Goal: Task Accomplishment & Management: Manage account settings

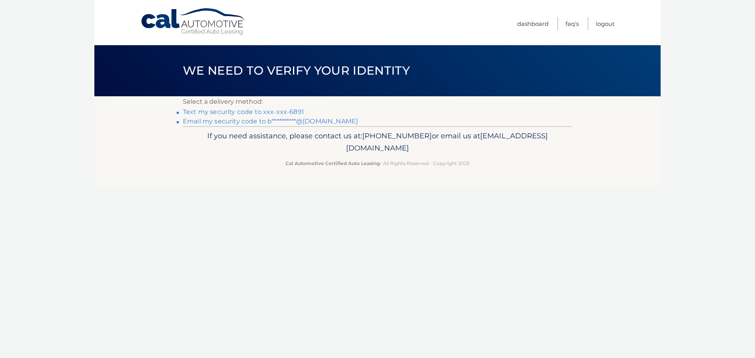
click at [292, 113] on link "Text my security code to xxx-xxx-6891" at bounding box center [243, 111] width 121 height 7
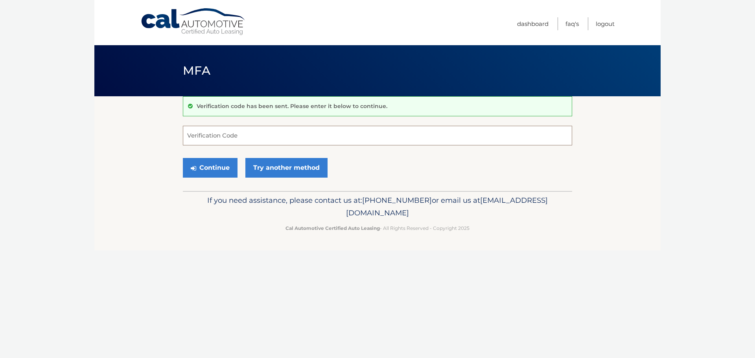
click at [235, 134] on input "Verification Code" at bounding box center [377, 136] width 389 height 20
type input "846179"
click at [183, 158] on button "Continue" at bounding box center [210, 168] width 55 height 20
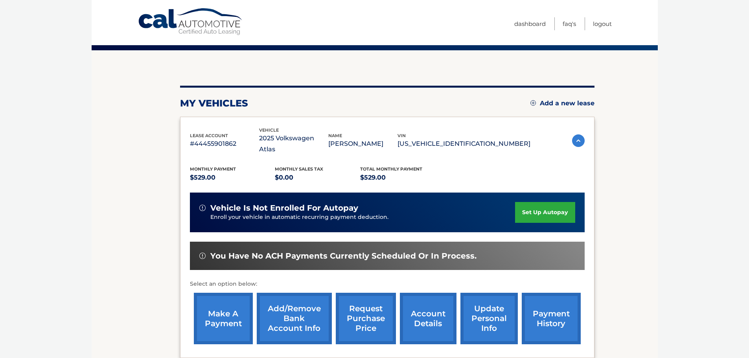
scroll to position [118, 0]
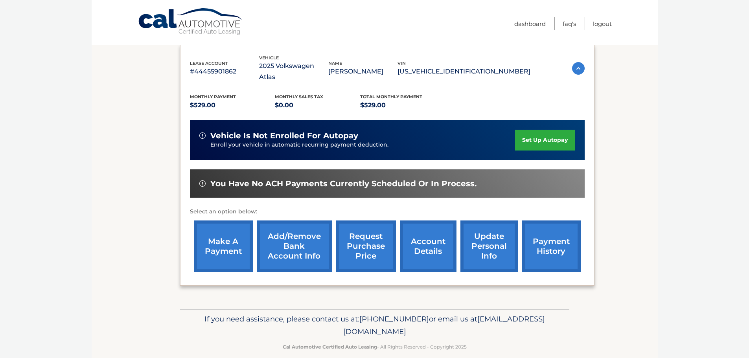
drag, startPoint x: 696, startPoint y: 246, endPoint x: 695, endPoint y: 256, distance: 9.9
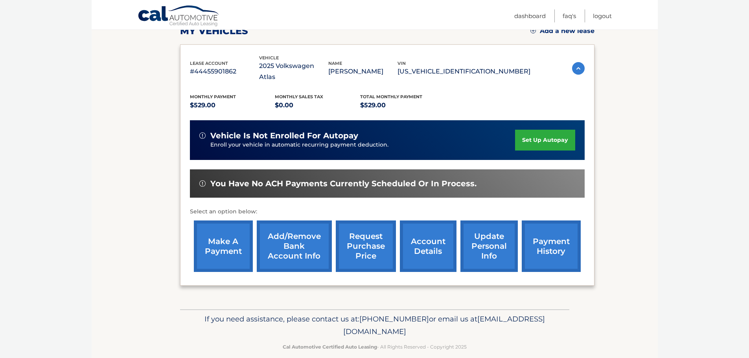
scroll to position [0, 0]
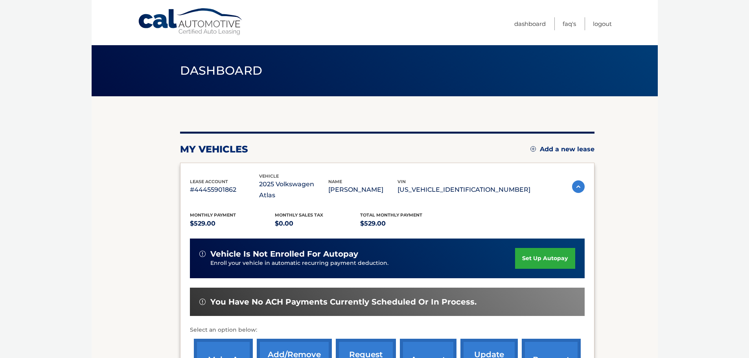
drag, startPoint x: 695, startPoint y: 257, endPoint x: 660, endPoint y: 138, distance: 123.9
click at [213, 22] on link "Cal Automotive" at bounding box center [191, 22] width 106 height 28
click at [519, 24] on link "Dashboard" at bounding box center [529, 23] width 31 height 13
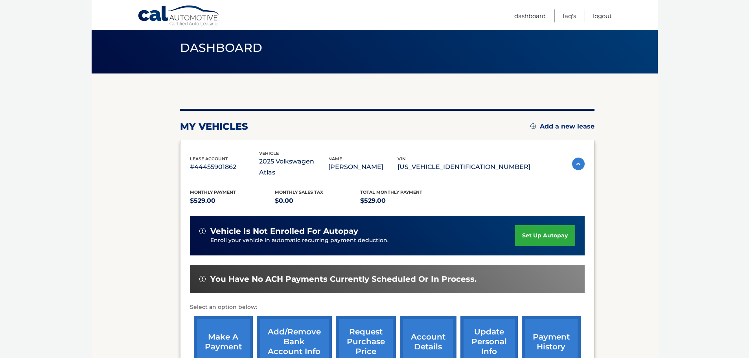
scroll to position [118, 0]
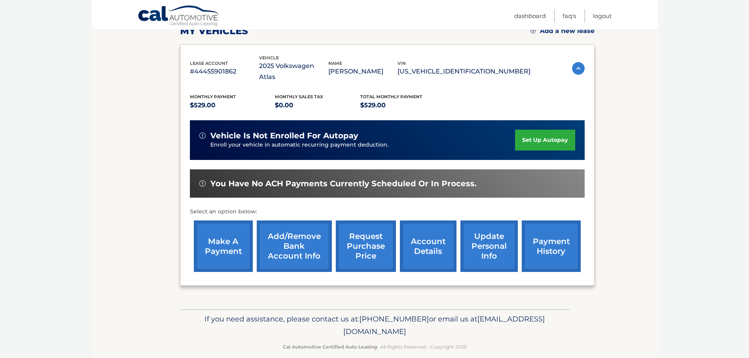
drag, startPoint x: 680, startPoint y: 180, endPoint x: 665, endPoint y: 252, distance: 73.5
